Goal: Information Seeking & Learning: Learn about a topic

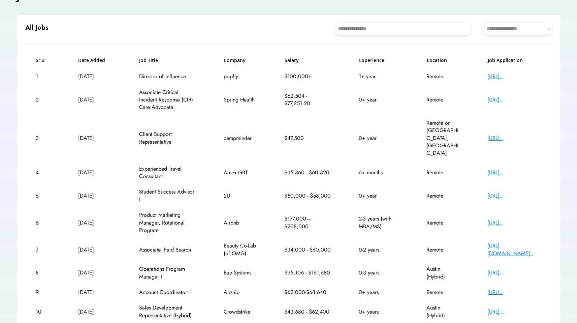
scroll to position [58, 0]
click at [510, 100] on div "[URL].." at bounding box center [514, 98] width 54 height 7
click at [521, 191] on div "[URL].." at bounding box center [514, 194] width 54 height 7
click at [504, 288] on div "[URL].." at bounding box center [514, 291] width 54 height 7
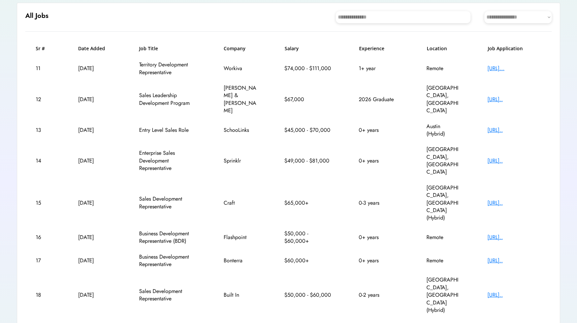
scroll to position [70, 0]
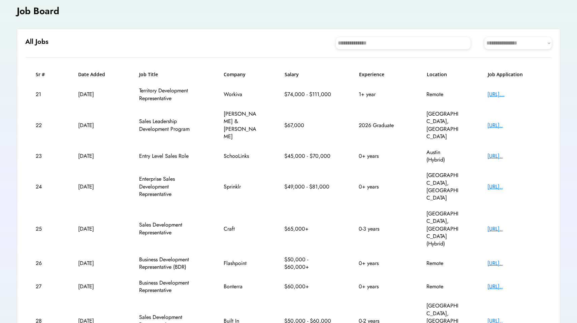
scroll to position [43, 0]
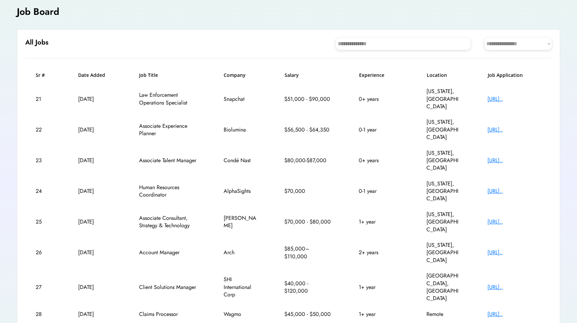
click at [500, 95] on div "[URL].." at bounding box center [514, 98] width 54 height 7
click at [514, 187] on div "[URL].." at bounding box center [514, 190] width 54 height 7
click at [156, 207] on div "25 [DATE] Associate Consultant, Strategy & Technology [PERSON_NAME] $70,000 - $…" at bounding box center [288, 222] width 527 height 31
drag, startPoint x: 455, startPoint y: 163, endPoint x: 176, endPoint y: 175, distance: 278.9
click at [193, 176] on div "24 [DATE] Human Resources Coordinator AlphaSights $70,000 0-1 year [US_STATE], …" at bounding box center [288, 191] width 527 height 31
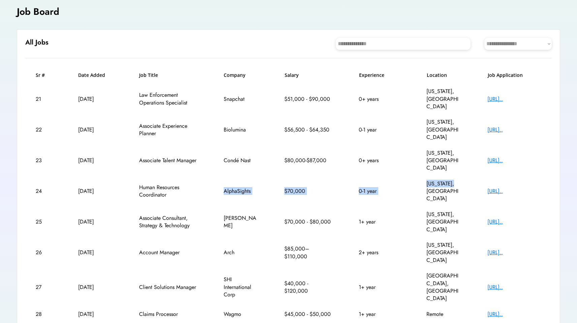
click at [176, 176] on div "24 [DATE] Human Resources Coordinator AlphaSights $70,000 0-1 year [US_STATE], …" at bounding box center [288, 191] width 527 height 31
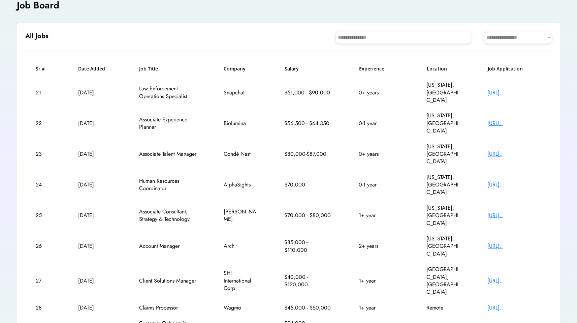
scroll to position [50, 0]
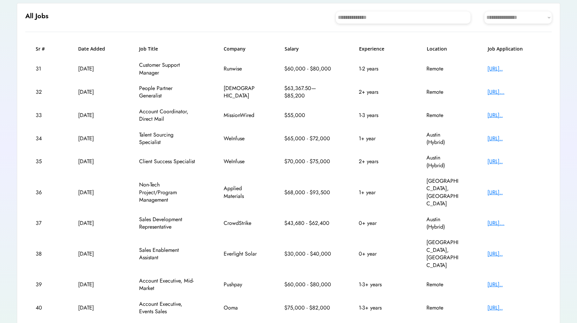
scroll to position [70, 0]
click at [528, 70] on div "[URL].." at bounding box center [514, 67] width 54 height 7
